Goal: Task Accomplishment & Management: Complete application form

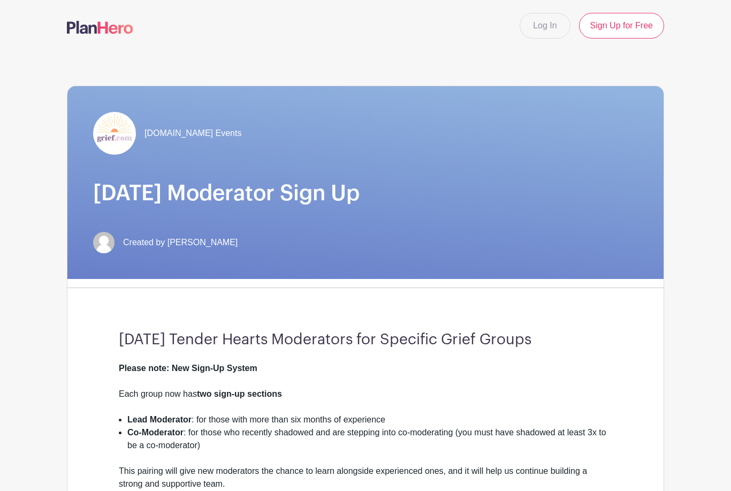
click at [549, 24] on link "Log In" at bounding box center [545, 26] width 50 height 26
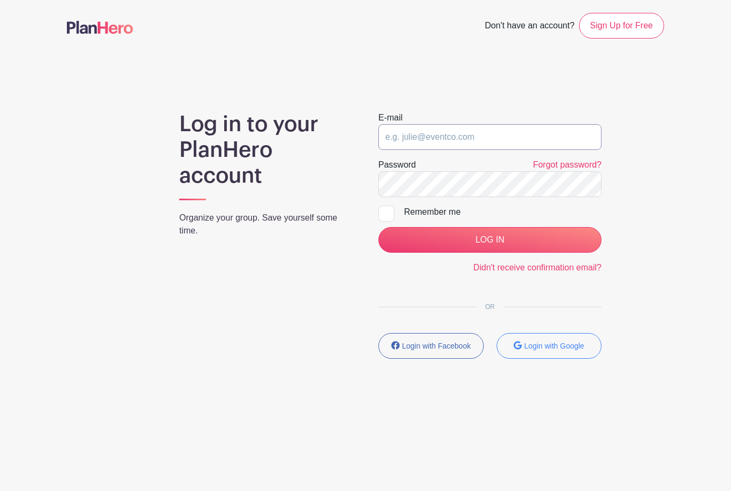
click at [499, 133] on input "email" at bounding box center [490, 137] width 223 height 26
type input "mm_bowers@hotmail.com"
click at [490, 240] on input "LOG IN" at bounding box center [490, 240] width 223 height 26
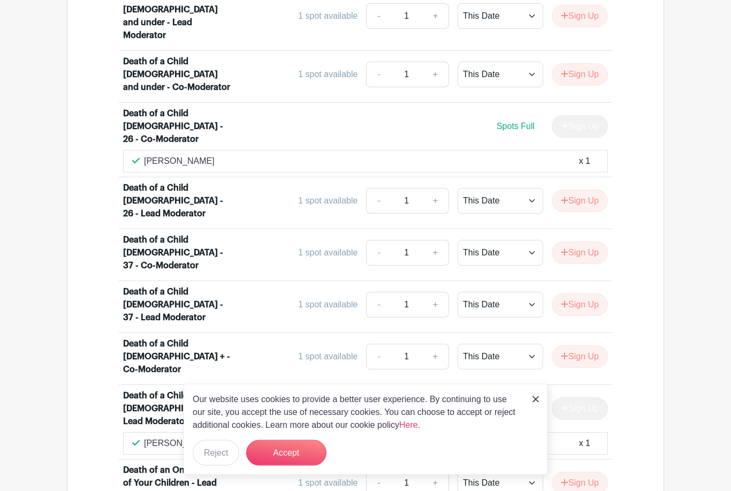
scroll to position [801, 0]
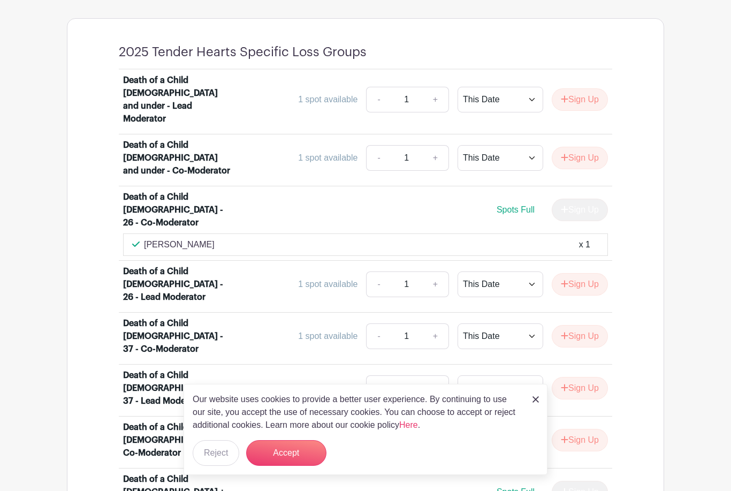
click at [304, 466] on button "Accept" at bounding box center [286, 453] width 80 height 26
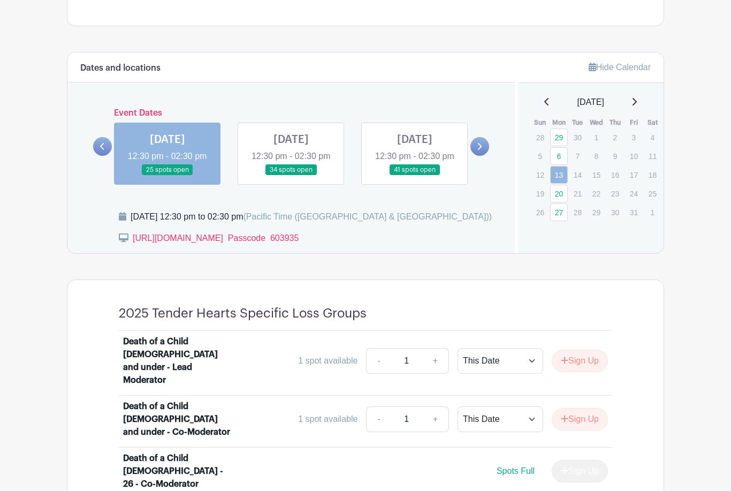
scroll to position [483, 0]
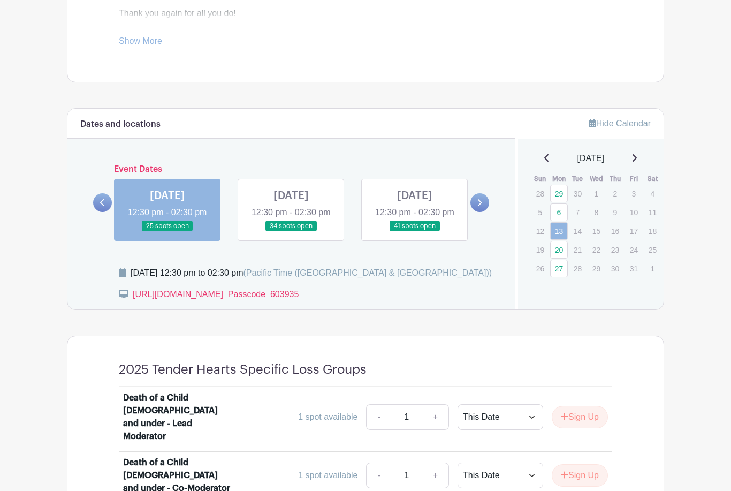
click at [476, 211] on link at bounding box center [480, 203] width 19 height 19
